Goal: Navigation & Orientation: Find specific page/section

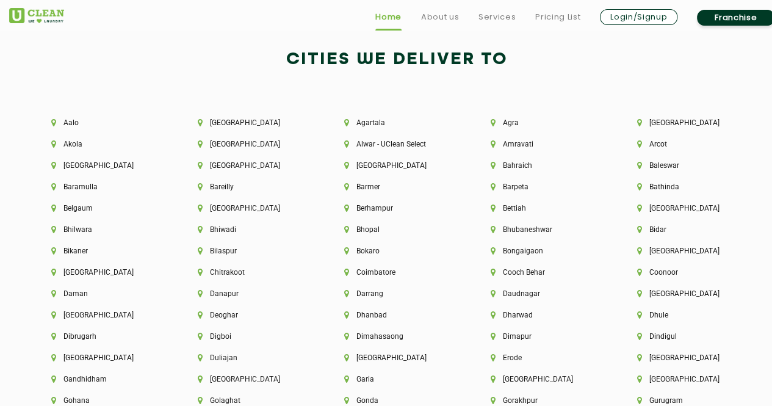
scroll to position [2554, 0]
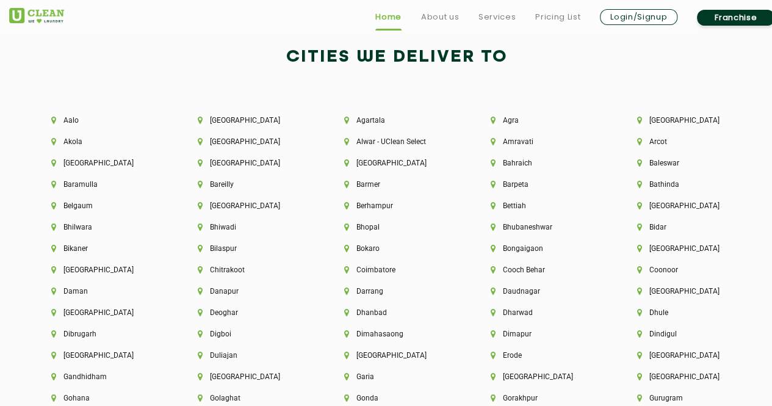
click at [75, 359] on li "[GEOGRAPHIC_DATA]" at bounding box center [103, 355] width 105 height 9
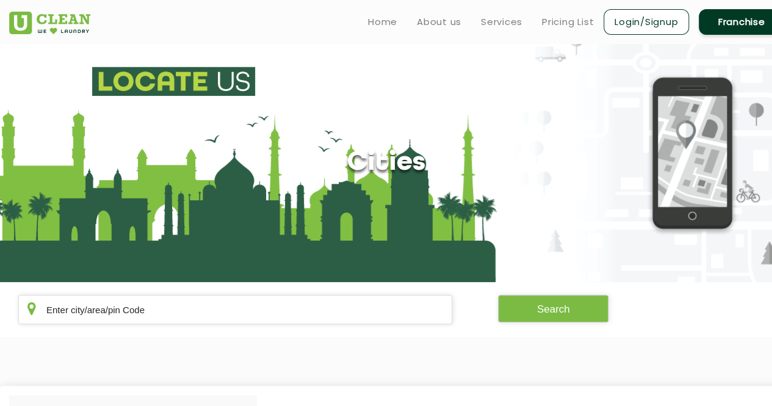
scroll to position [1758, 0]
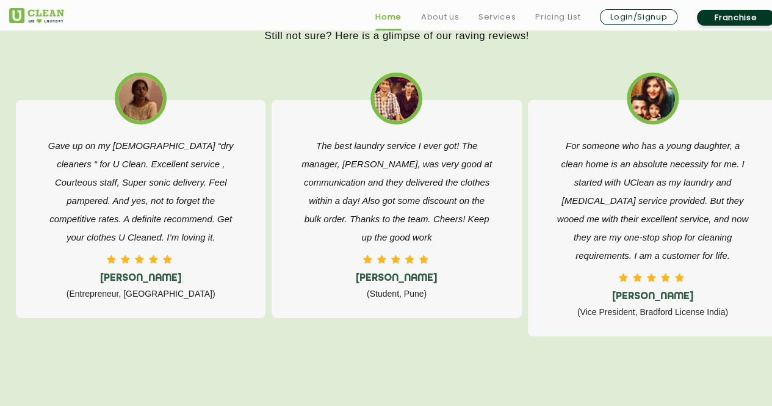
scroll to position [1935, 0]
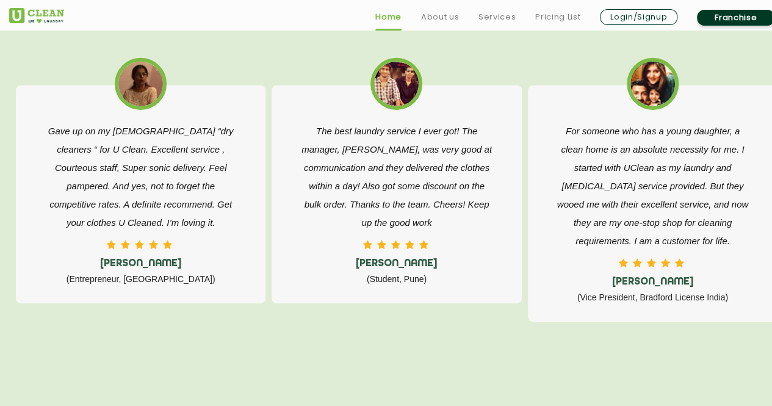
click at [748, 13] on link "Franchise" at bounding box center [735, 18] width 77 height 16
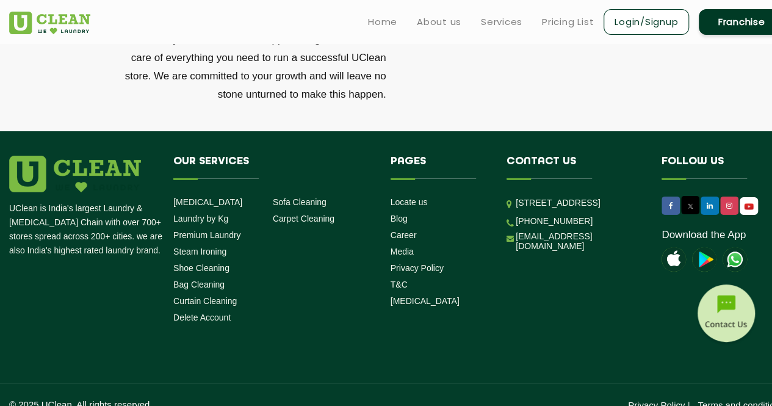
scroll to position [4211, 0]
click at [398, 197] on link "Locate us" at bounding box center [408, 202] width 37 height 10
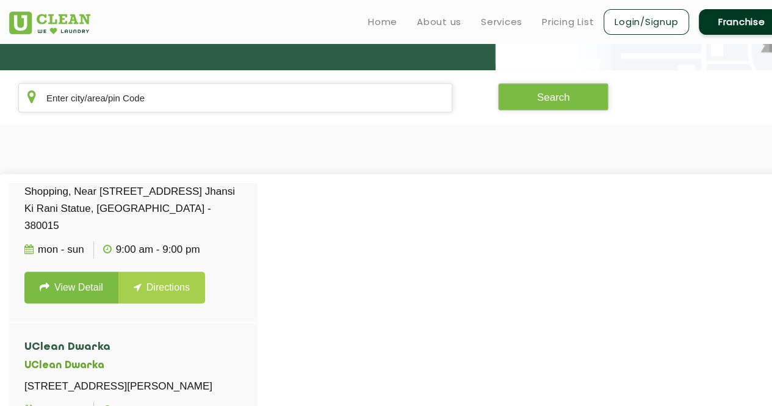
scroll to position [575, 0]
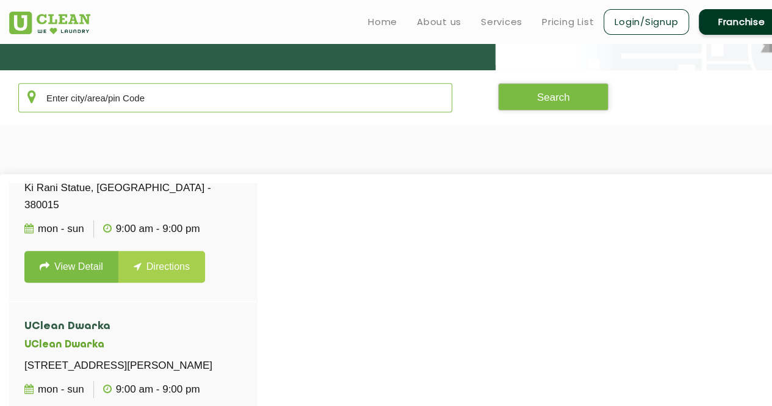
click at [126, 95] on input "text" at bounding box center [235, 97] width 434 height 29
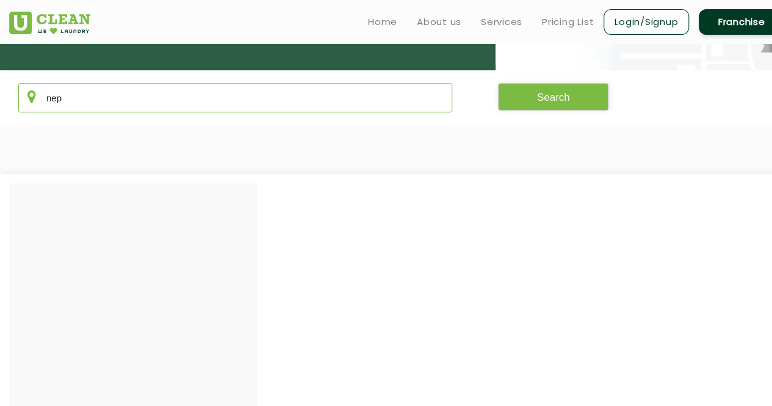
scroll to position [0, 0]
type input "n"
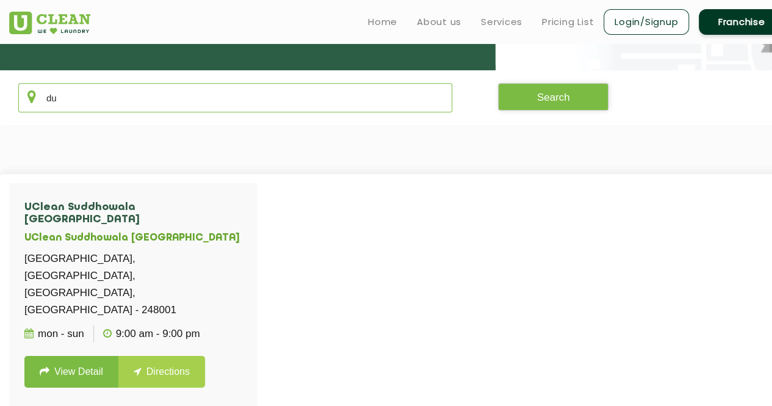
type input "d"
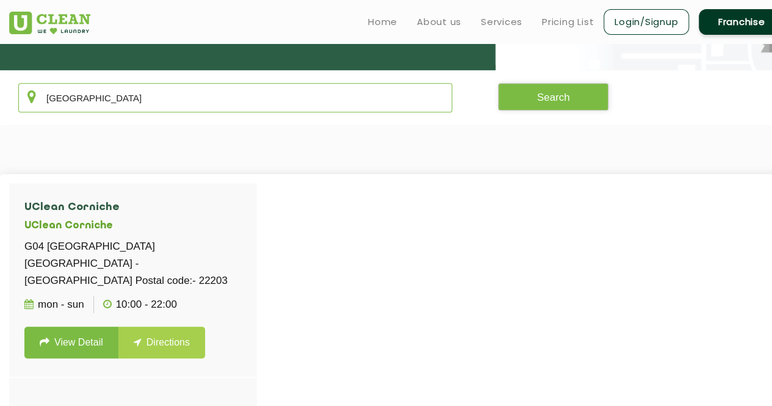
type input "[GEOGRAPHIC_DATA]"
click at [70, 326] on link "View Detail" at bounding box center [71, 342] width 94 height 32
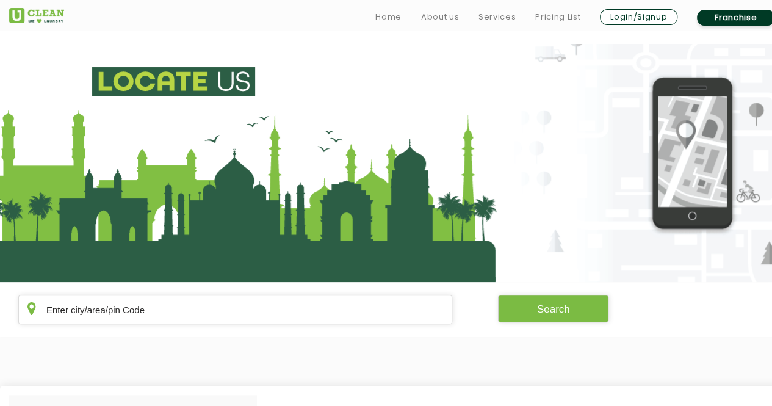
scroll to position [212, 0]
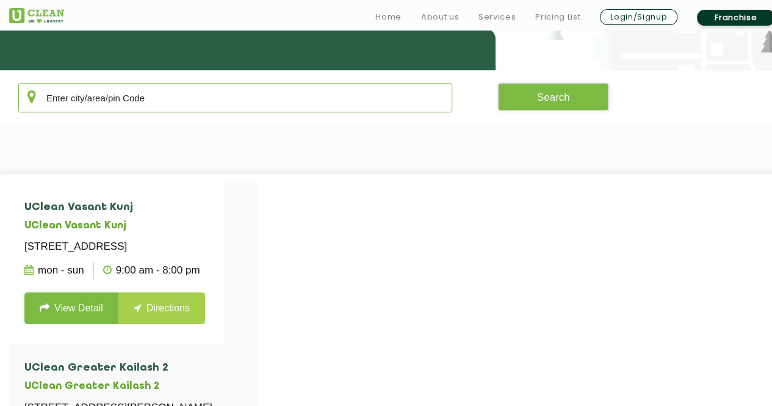
click at [129, 94] on input "text" at bounding box center [235, 97] width 434 height 29
click at [129, 94] on input "b" at bounding box center [235, 97] width 434 height 29
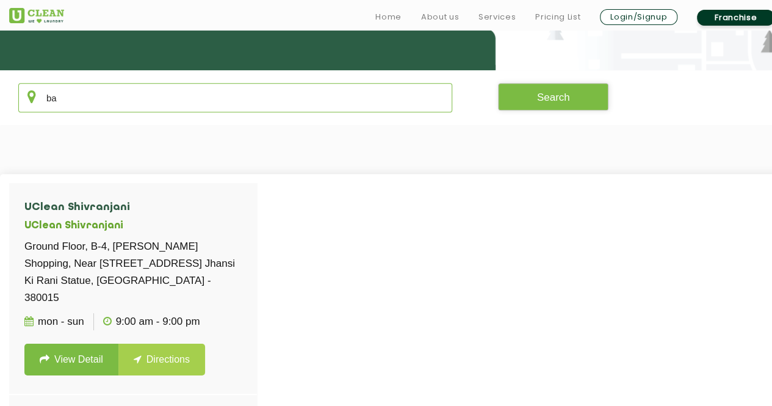
type input "b"
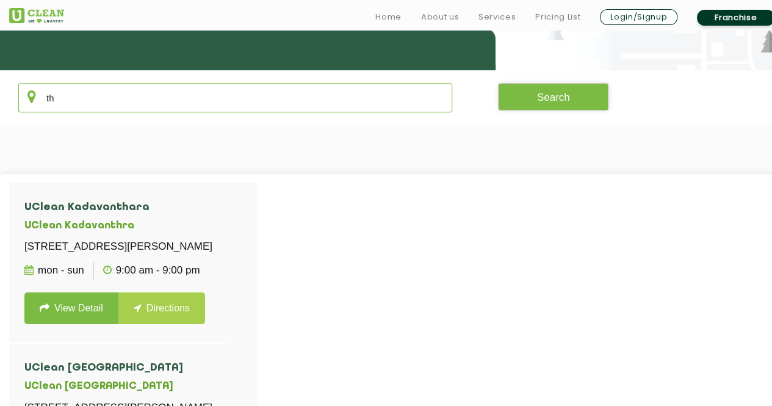
type input "t"
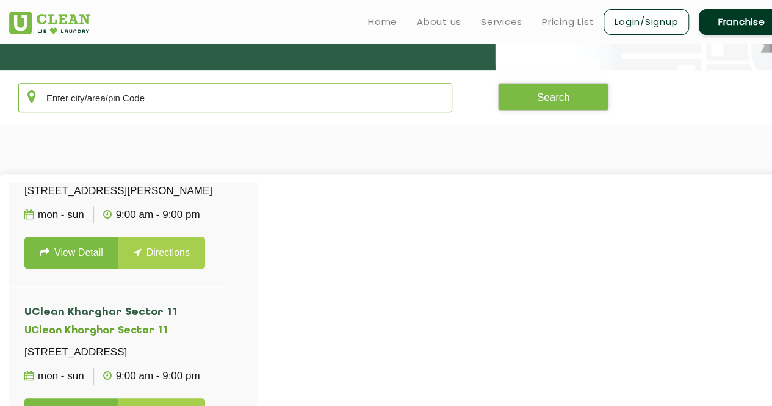
scroll to position [2975, 0]
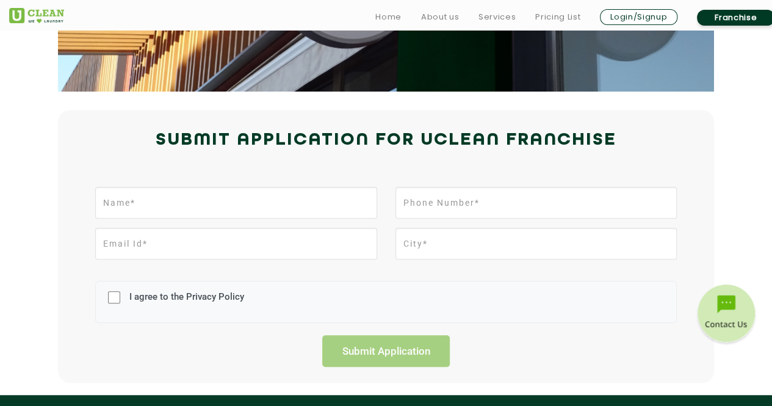
scroll to position [4211, 0]
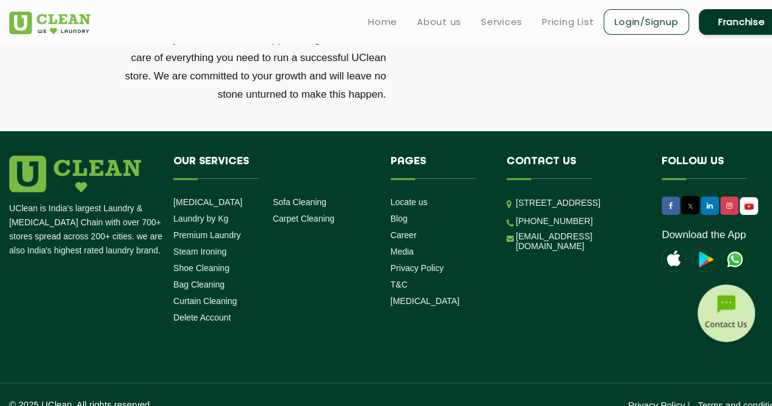
click at [406, 197] on link "Locate us" at bounding box center [408, 202] width 37 height 10
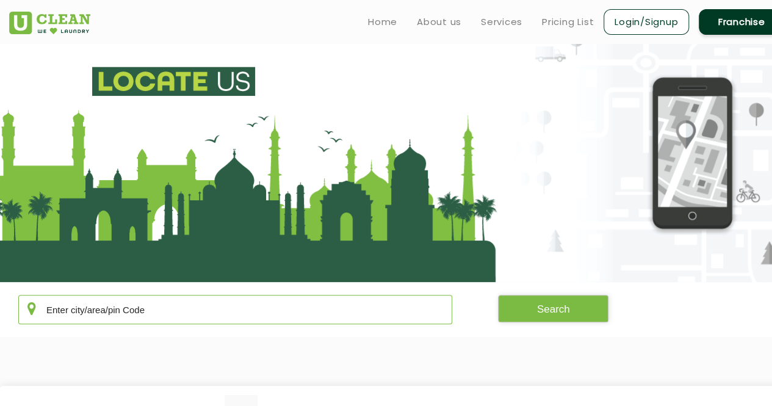
click at [153, 309] on input "text" at bounding box center [235, 309] width 434 height 29
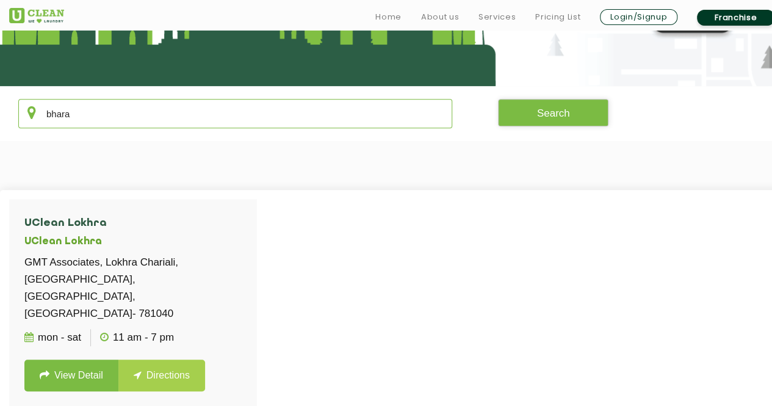
scroll to position [196, 0]
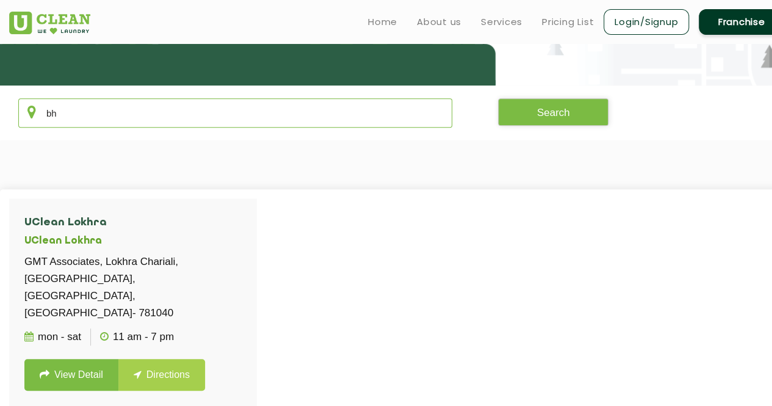
type input "b"
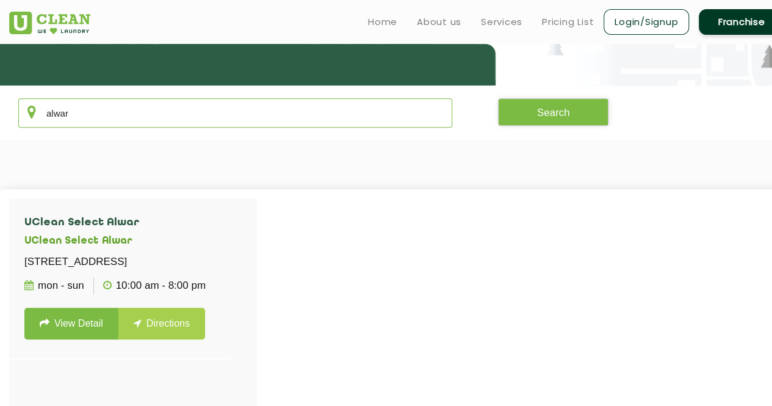
type input "alwar"
click at [87, 339] on link "View Detail" at bounding box center [71, 323] width 94 height 32
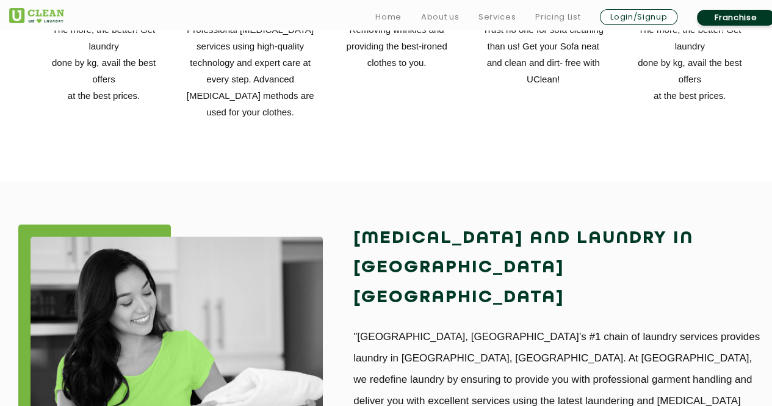
scroll to position [881, 0]
